Goal: Transaction & Acquisition: Purchase product/service

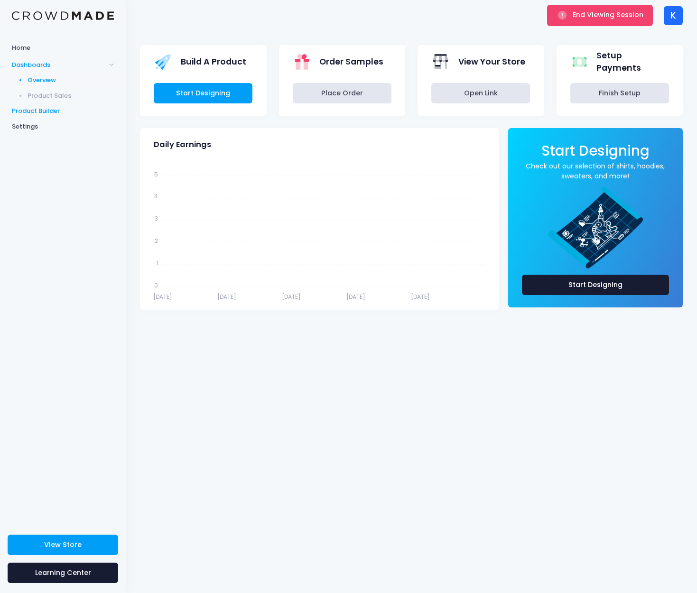
click at [46, 112] on span "Product Builder" at bounding box center [63, 110] width 102 height 9
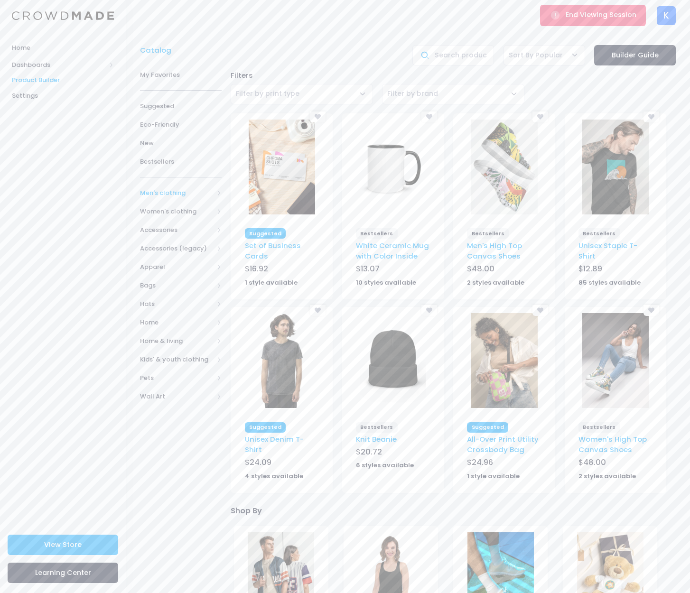
click at [164, 197] on span "Men's clothing" at bounding box center [181, 193] width 82 height 19
click at [163, 281] on span "All shirts" at bounding box center [178, 285] width 47 height 9
click at [162, 337] on span "T-shirts" at bounding box center [184, 341] width 50 height 9
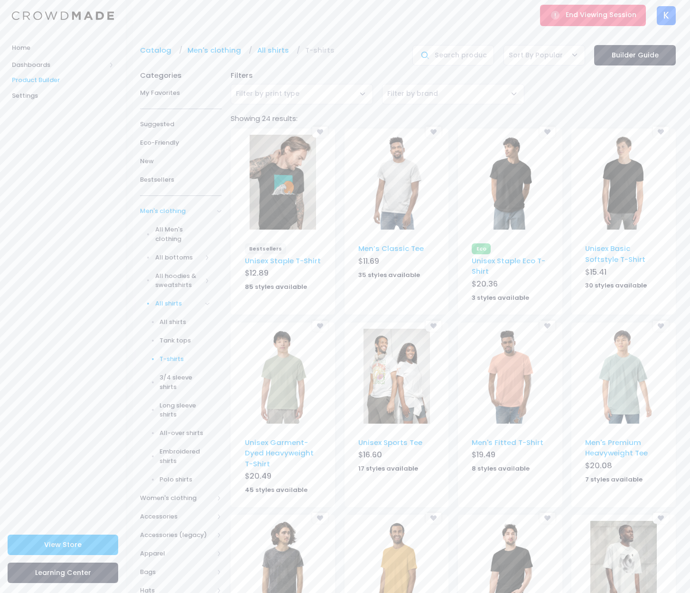
click at [260, 178] on img at bounding box center [283, 182] width 66 height 95
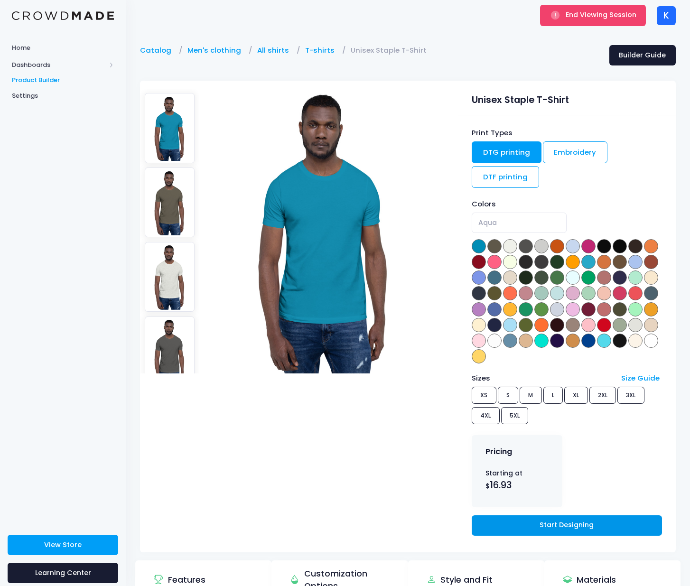
click at [560, 524] on link "Start Designing" at bounding box center [567, 525] width 190 height 20
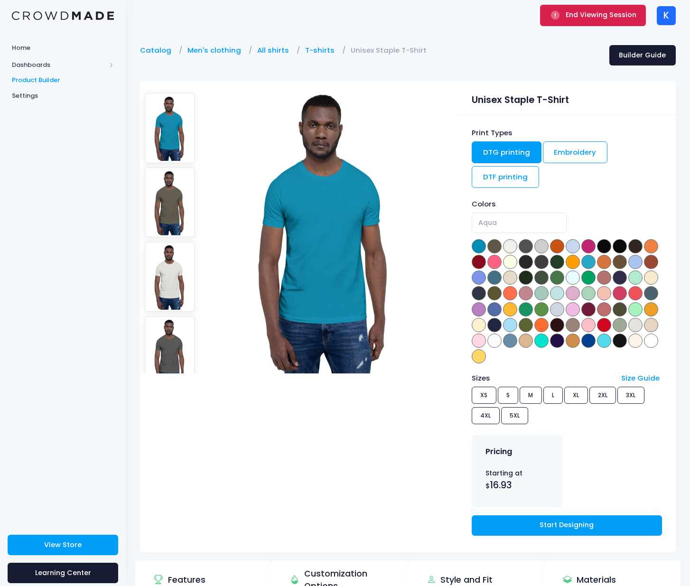
click at [582, 12] on span "End Viewing Session" at bounding box center [601, 14] width 71 height 9
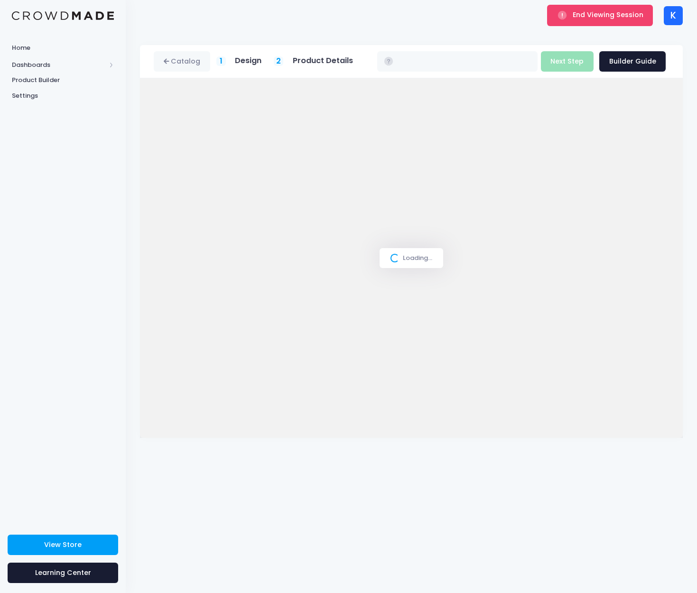
click at [507, 94] on div "Loading..." at bounding box center [411, 258] width 543 height 360
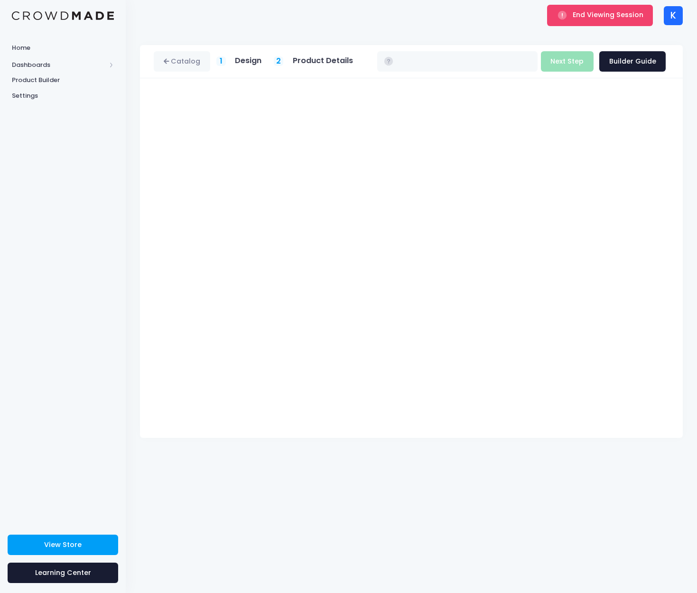
type input "$16.93 - $22.73"
click at [567, 67] on button "Next Step" at bounding box center [567, 61] width 53 height 20
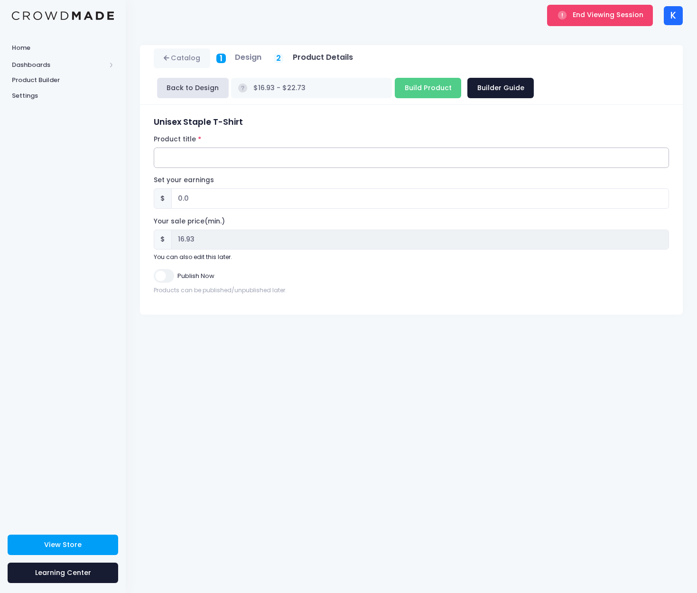
click at [208, 155] on input "Product title" at bounding box center [411, 158] width 515 height 20
